Goal: Information Seeking & Learning: Find specific fact

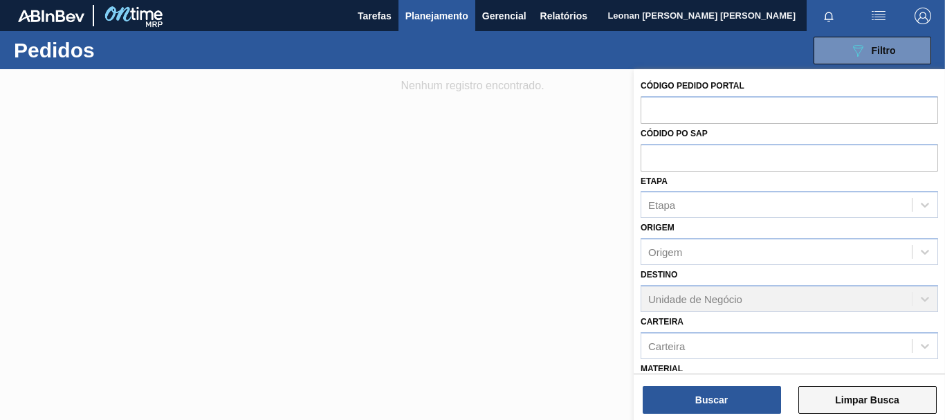
scroll to position [160, 0]
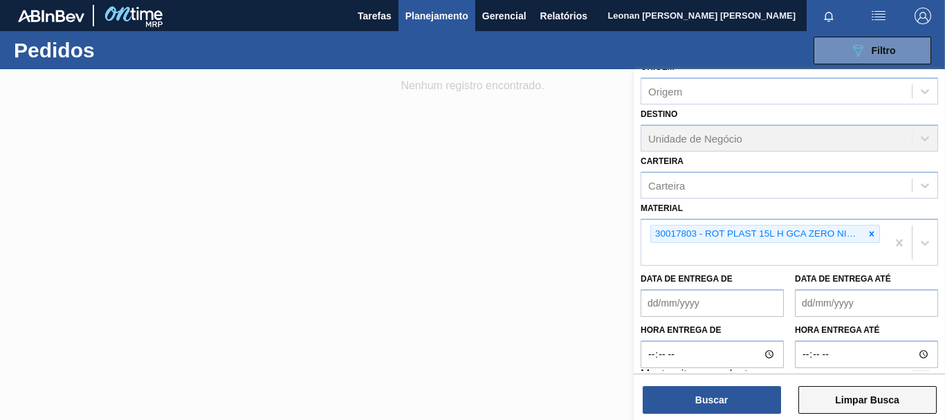
click at [884, 398] on button "Limpar Busca" at bounding box center [867, 400] width 138 height 28
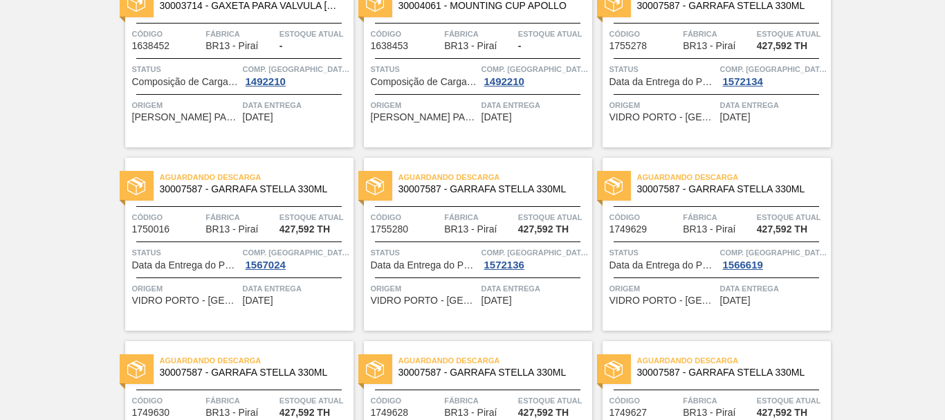
scroll to position [0, 0]
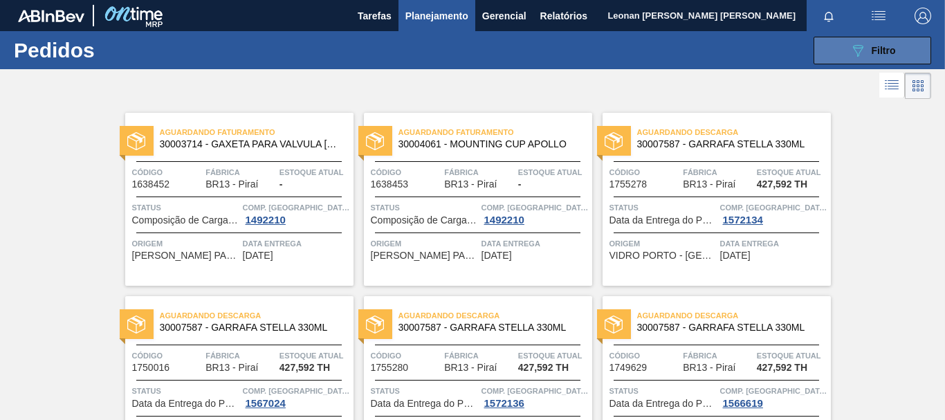
click at [841, 49] on button "089F7B8B-B2A5-4AFE-B5C0-19BA573D28AC Filtro" at bounding box center [872, 51] width 118 height 28
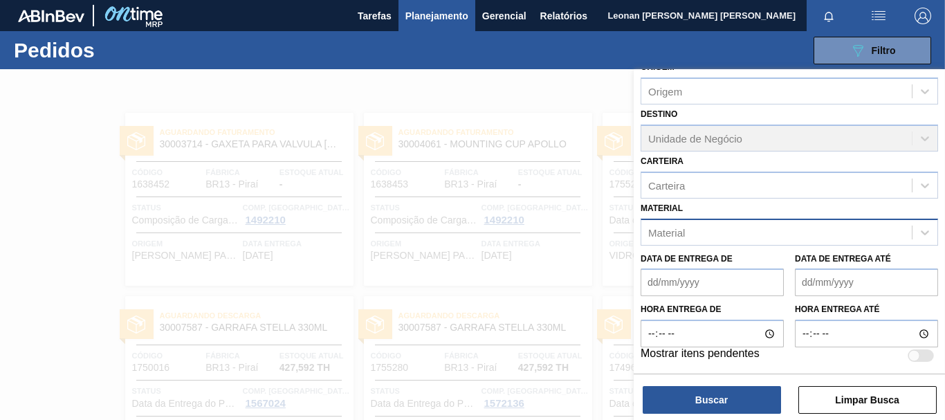
click at [790, 232] on div "Material" at bounding box center [776, 232] width 270 height 20
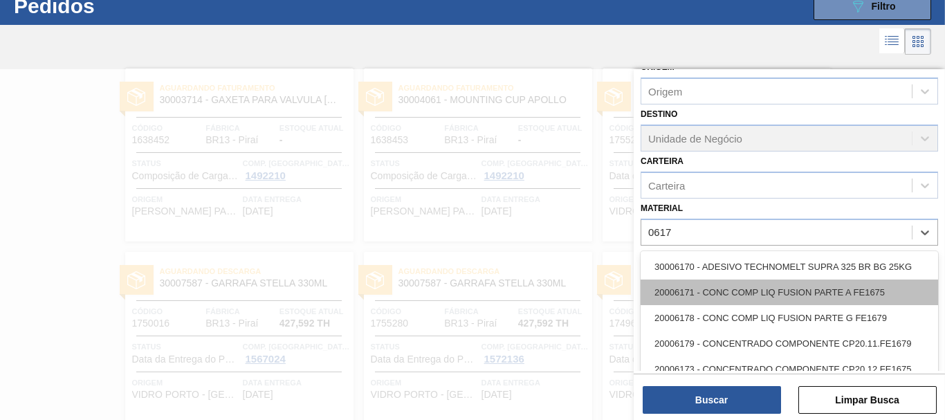
scroll to position [47, 0]
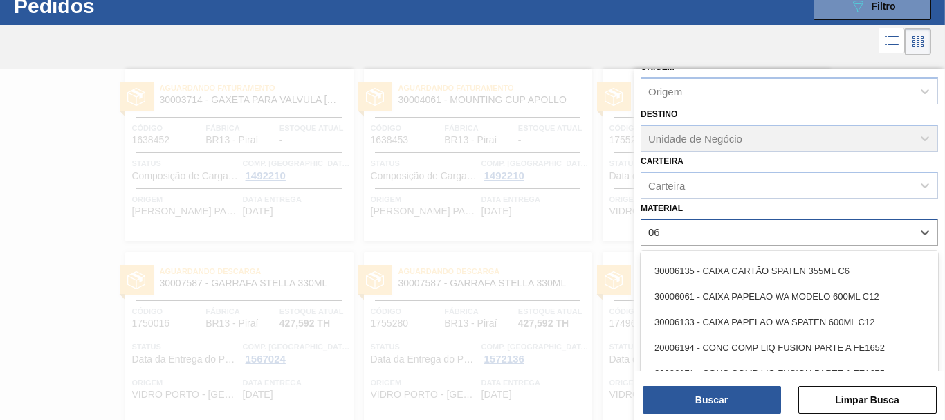
type input "0"
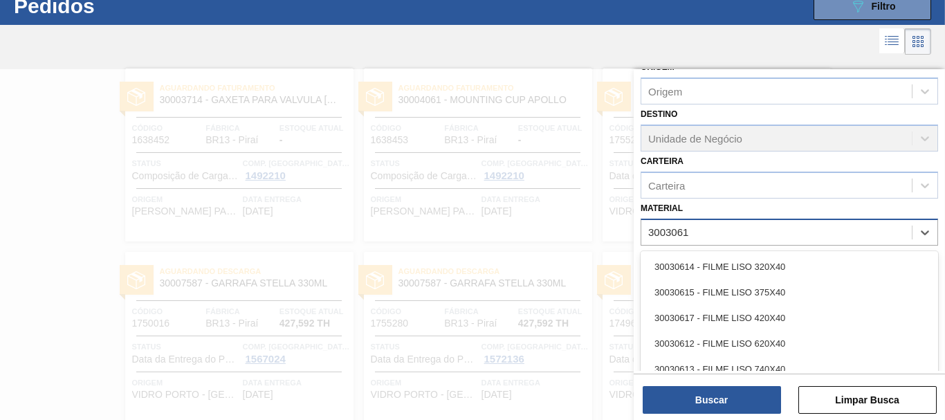
type input "30030617"
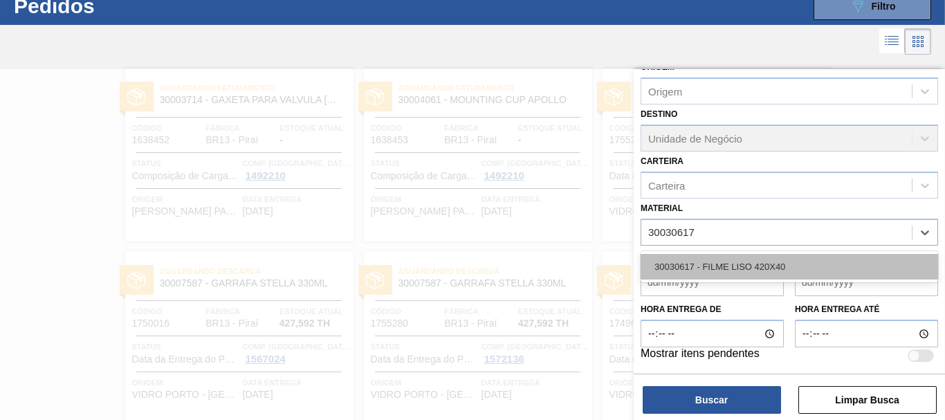
click at [782, 272] on div "30030617 - FILME LISO 420X40" at bounding box center [788, 267] width 297 height 26
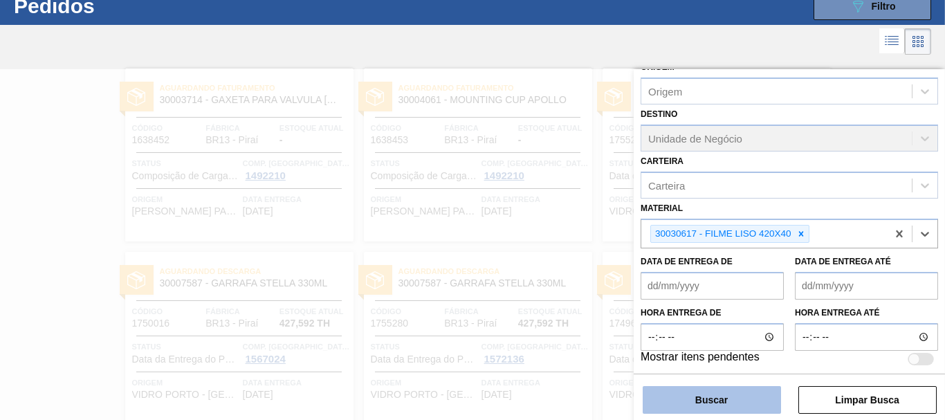
click at [745, 396] on button "Buscar" at bounding box center [711, 400] width 138 height 28
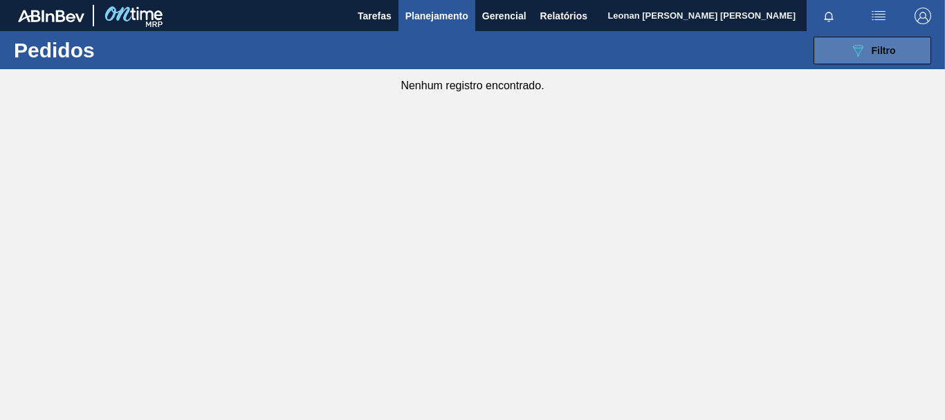
click at [870, 44] on div "089F7B8B-B2A5-4AFE-B5C0-19BA573D28AC Filtro" at bounding box center [872, 50] width 46 height 17
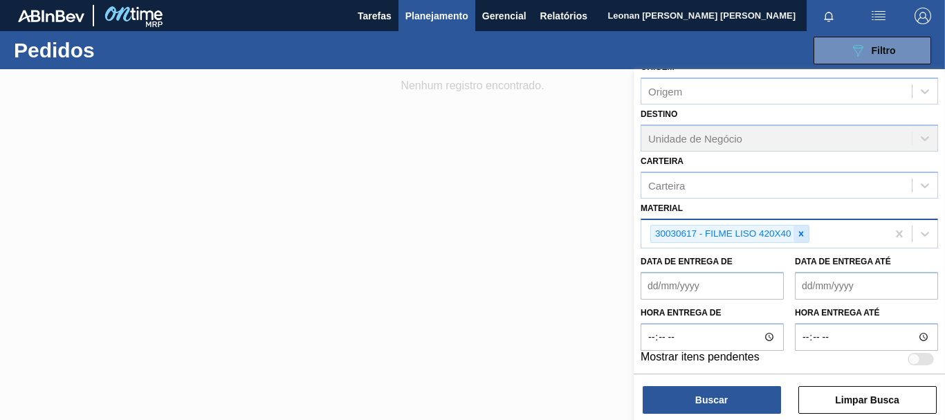
click at [798, 234] on icon at bounding box center [801, 234] width 10 height 10
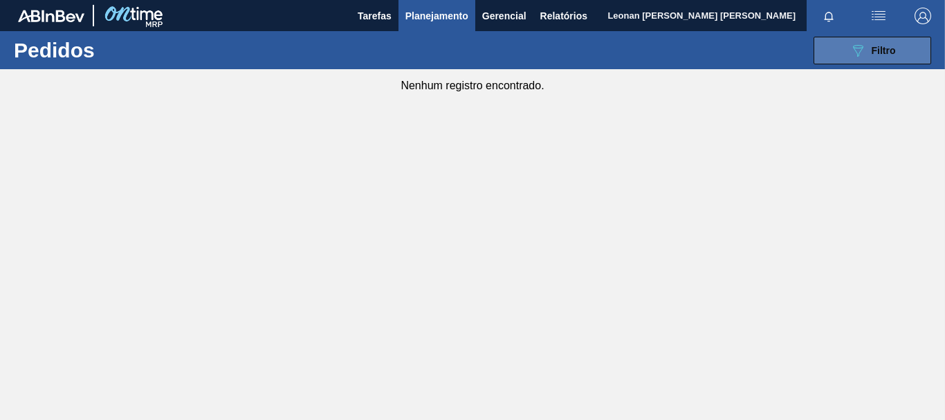
click at [865, 48] on icon "089F7B8B-B2A5-4AFE-B5C0-19BA573D28AC" at bounding box center [857, 50] width 17 height 17
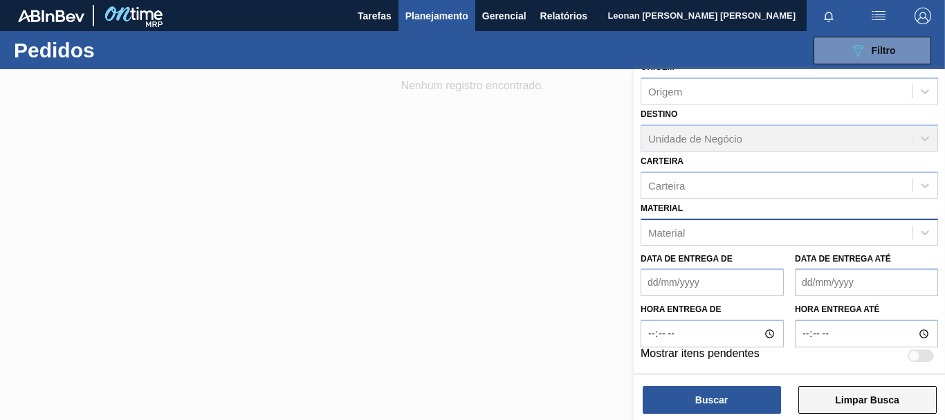
click at [908, 398] on button "Limpar Busca" at bounding box center [867, 400] width 138 height 28
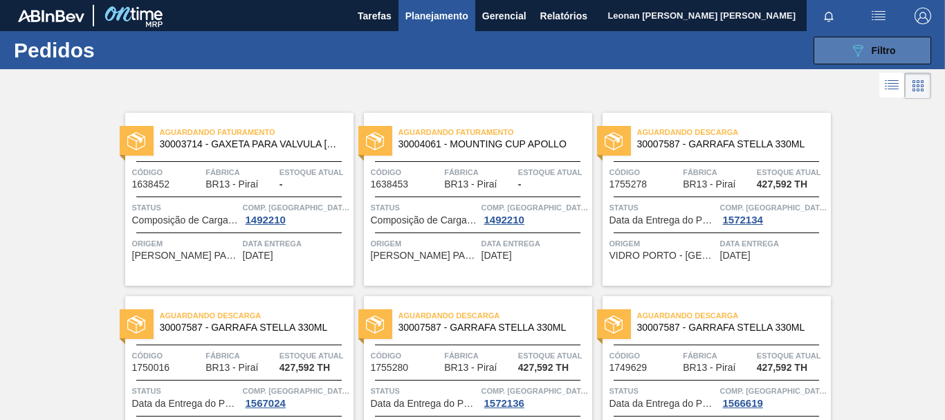
click at [925, 51] on button "089F7B8B-B2A5-4AFE-B5C0-19BA573D28AC Filtro" at bounding box center [872, 51] width 118 height 28
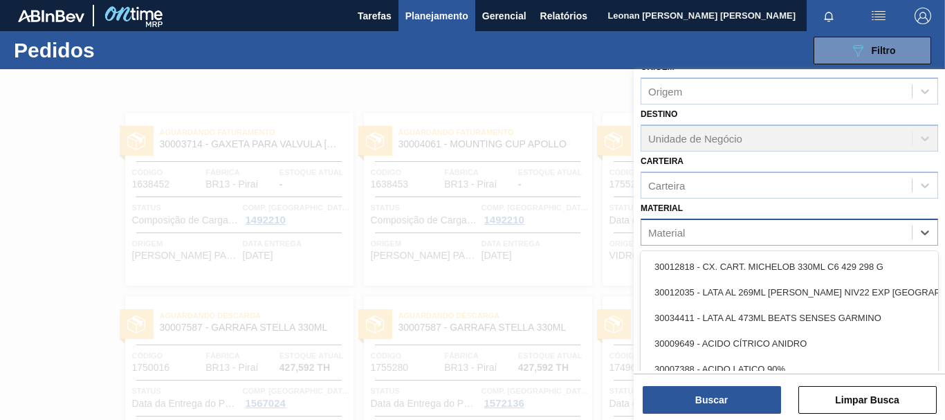
click at [808, 236] on div "Material" at bounding box center [776, 232] width 270 height 20
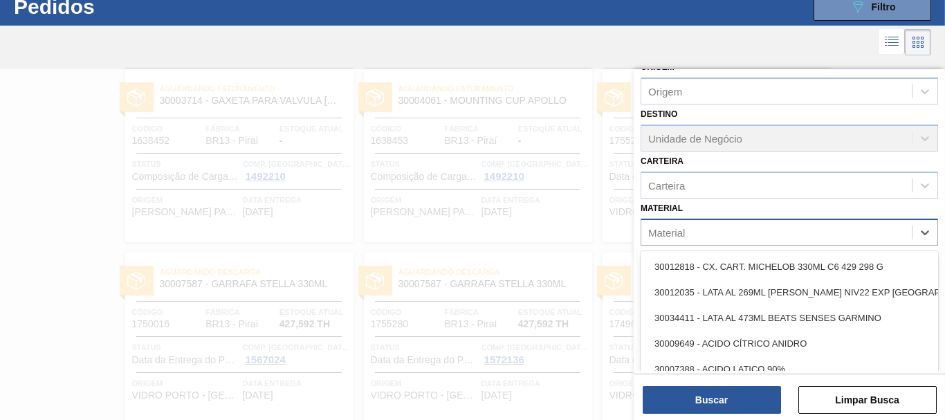
scroll to position [44, 0]
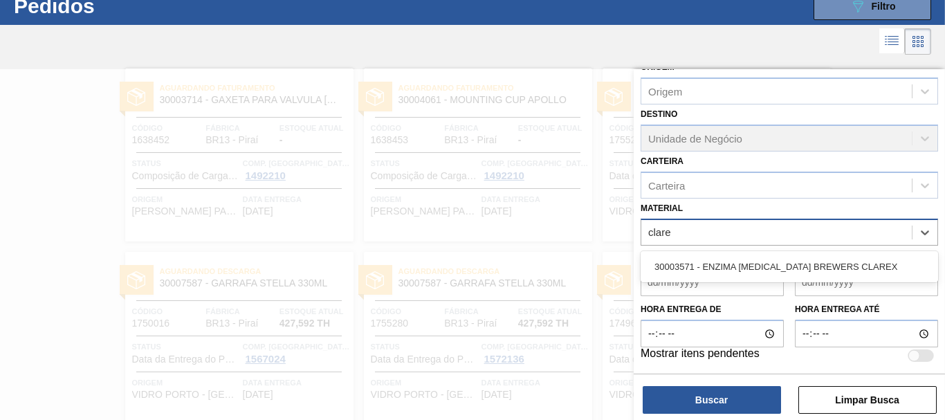
type input "clarex"
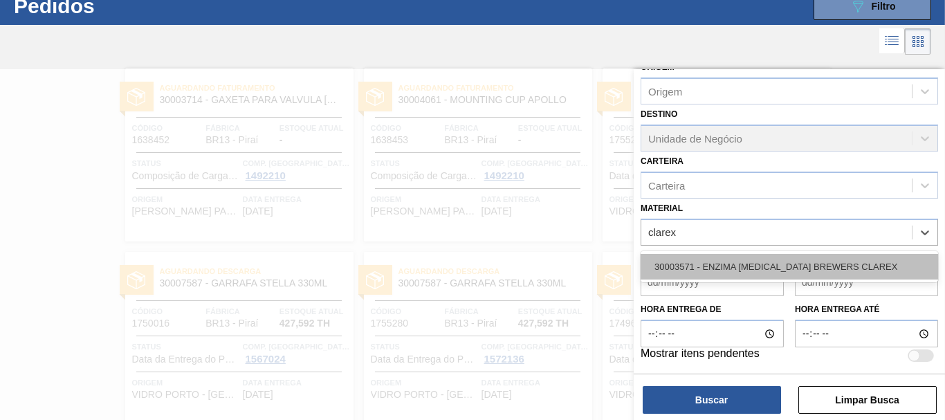
click at [865, 270] on div "30003571 - ENZIMA [MEDICAL_DATA] BREWERS CLAREX" at bounding box center [788, 267] width 297 height 26
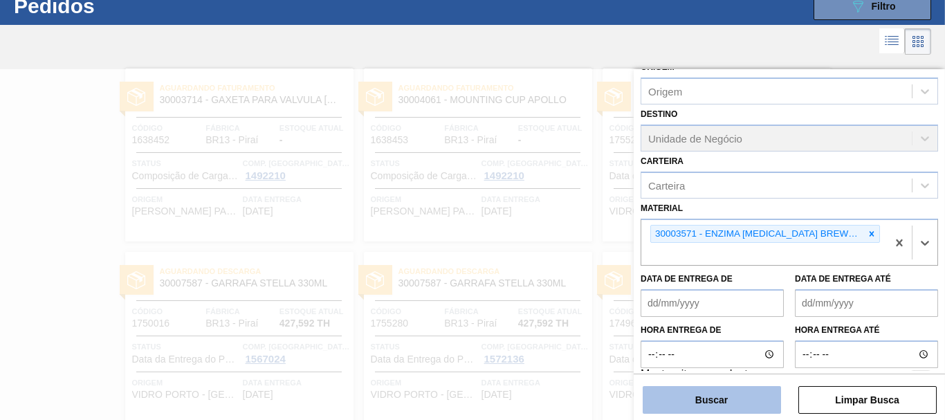
click at [716, 393] on button "Buscar" at bounding box center [711, 400] width 138 height 28
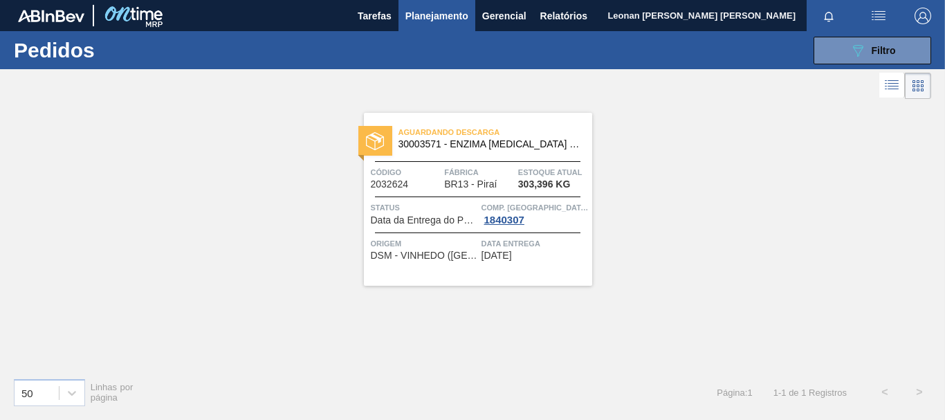
scroll to position [0, 0]
click at [858, 58] on icon "089F7B8B-B2A5-4AFE-B5C0-19BA573D28AC" at bounding box center [857, 50] width 17 height 17
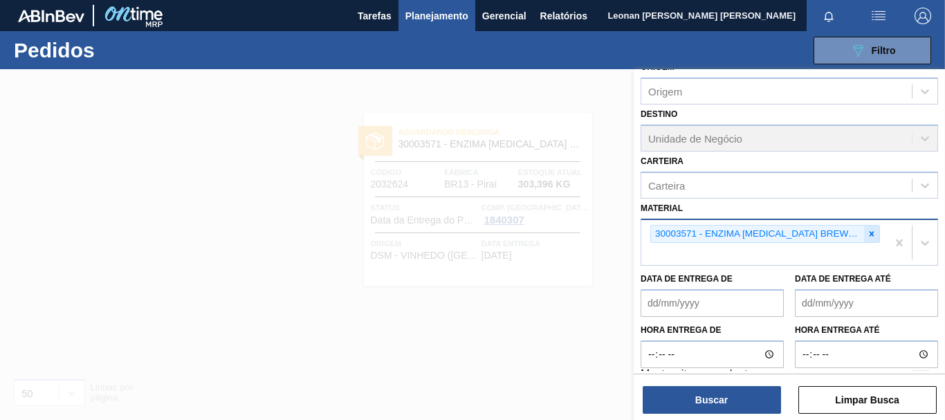
click at [870, 234] on icon at bounding box center [871, 233] width 5 height 5
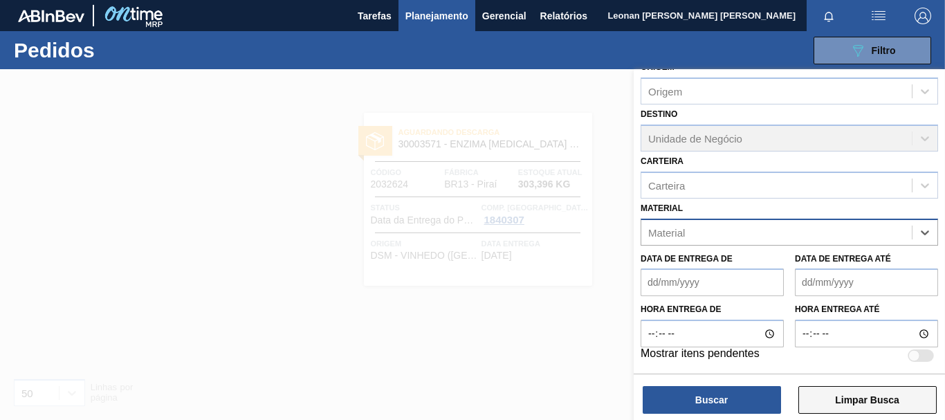
click at [855, 405] on button "Limpar Busca" at bounding box center [867, 400] width 138 height 28
